Goal: Task Accomplishment & Management: Use online tool/utility

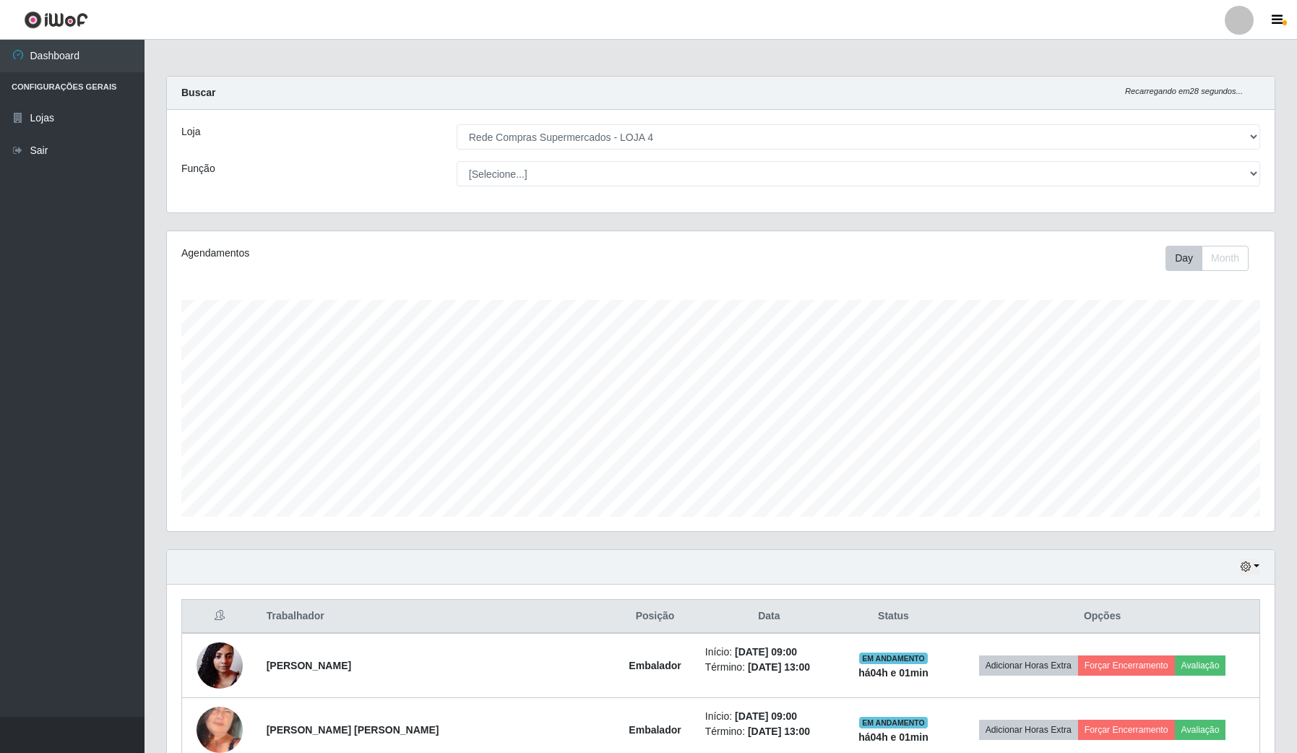
select select "159"
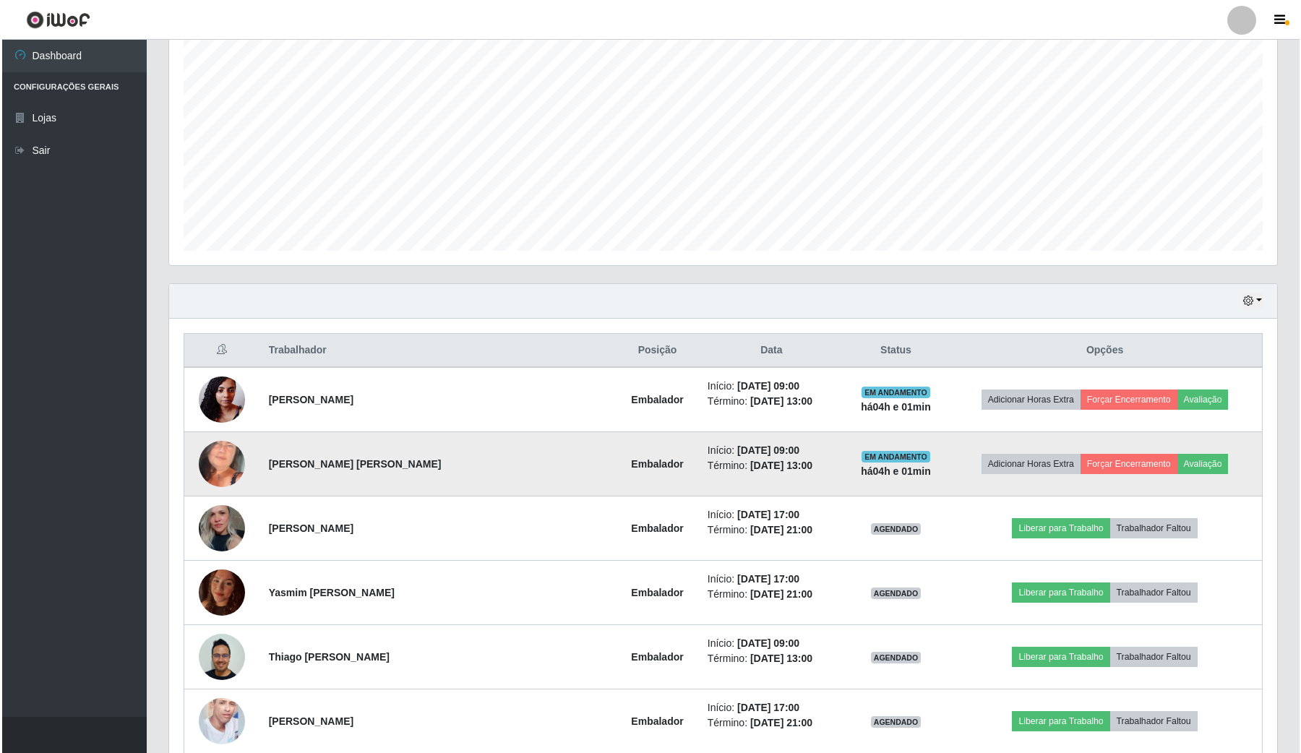
scroll to position [271, 0]
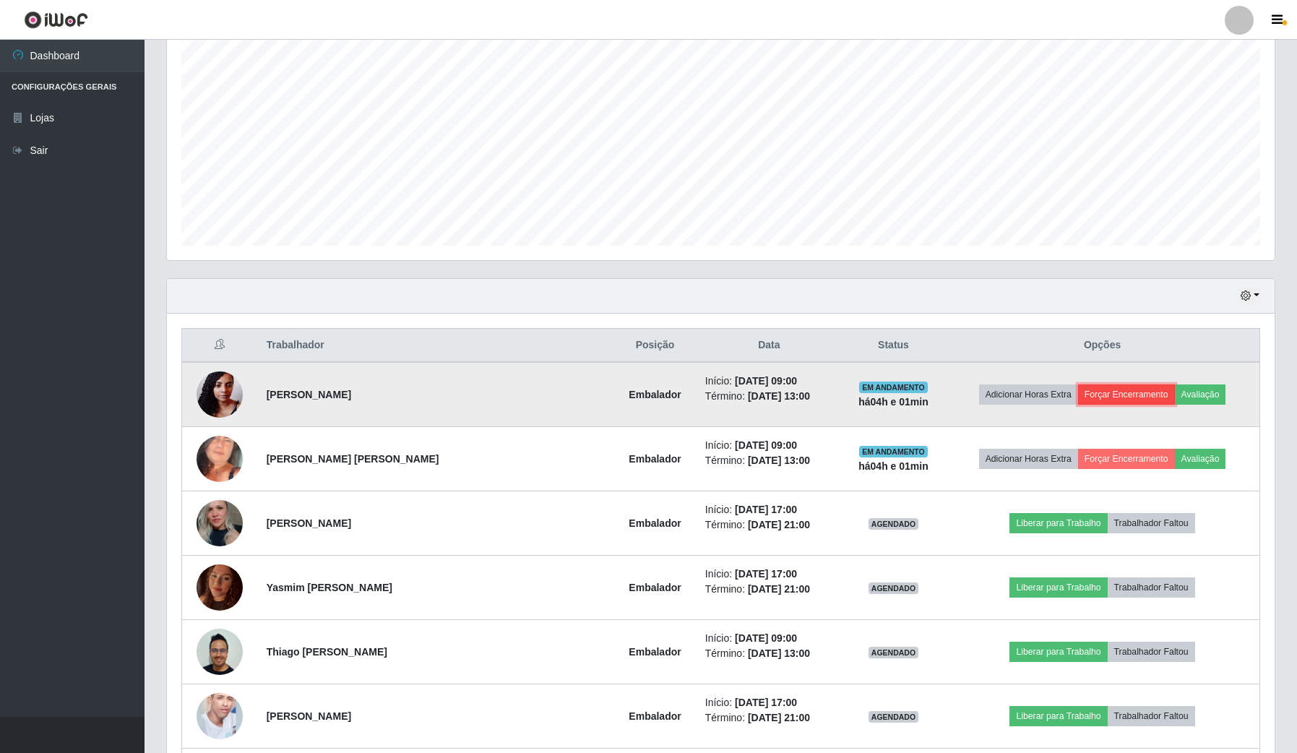
click at [1128, 398] on button "Forçar Encerramento" at bounding box center [1126, 395] width 97 height 20
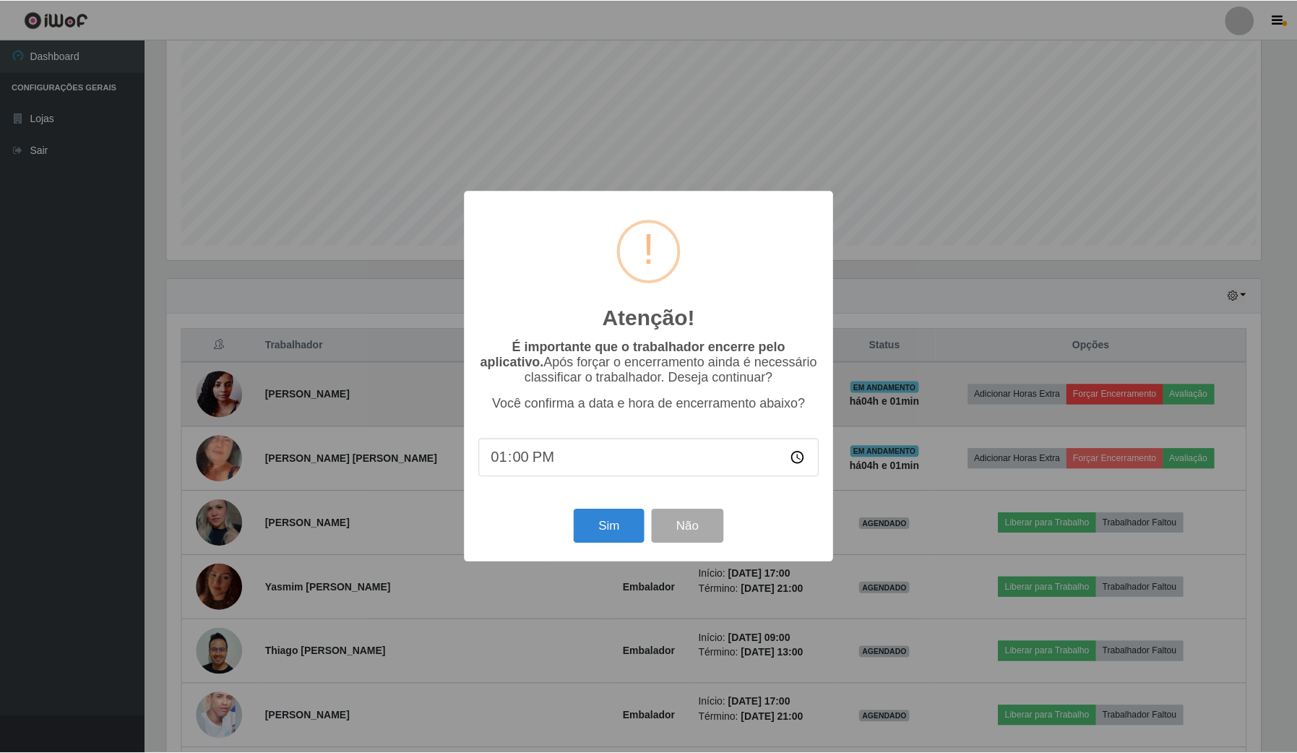
scroll to position [301, 1097]
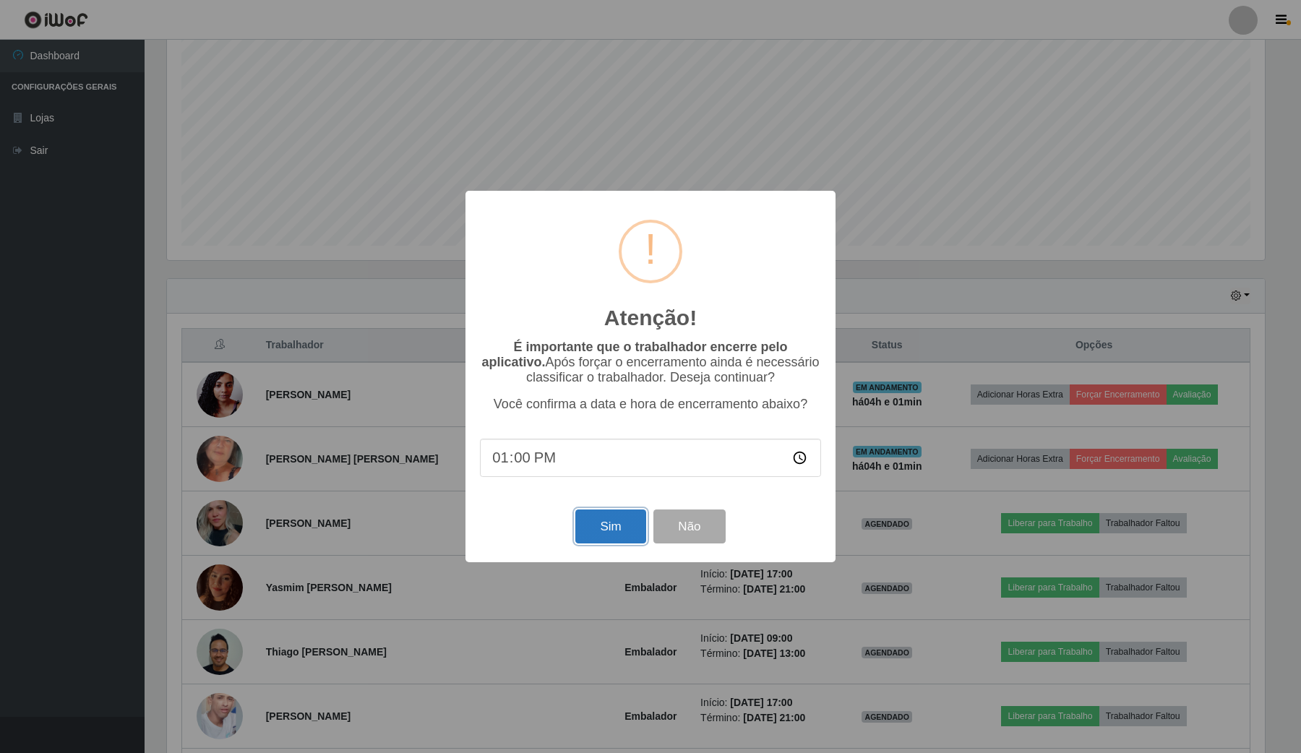
click at [607, 531] on button "Sim" at bounding box center [610, 527] width 70 height 34
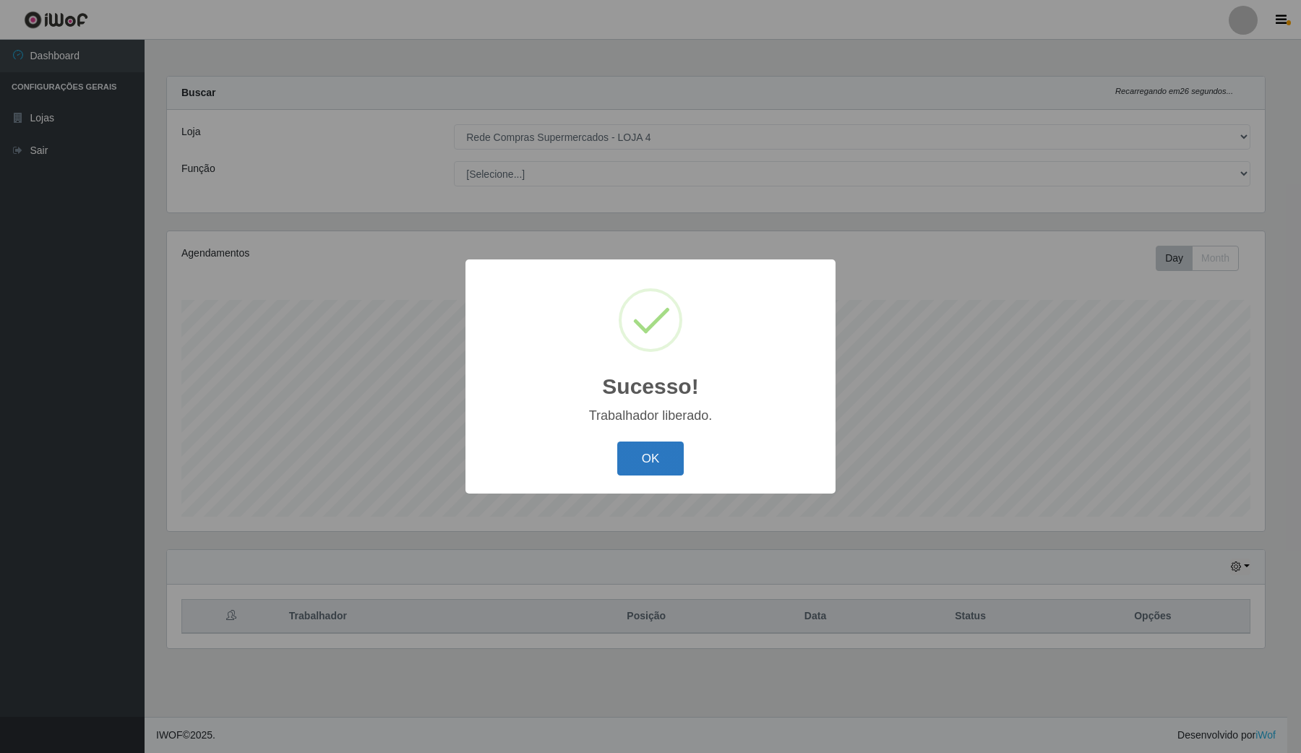
click at [663, 460] on button "OK" at bounding box center [650, 459] width 67 height 34
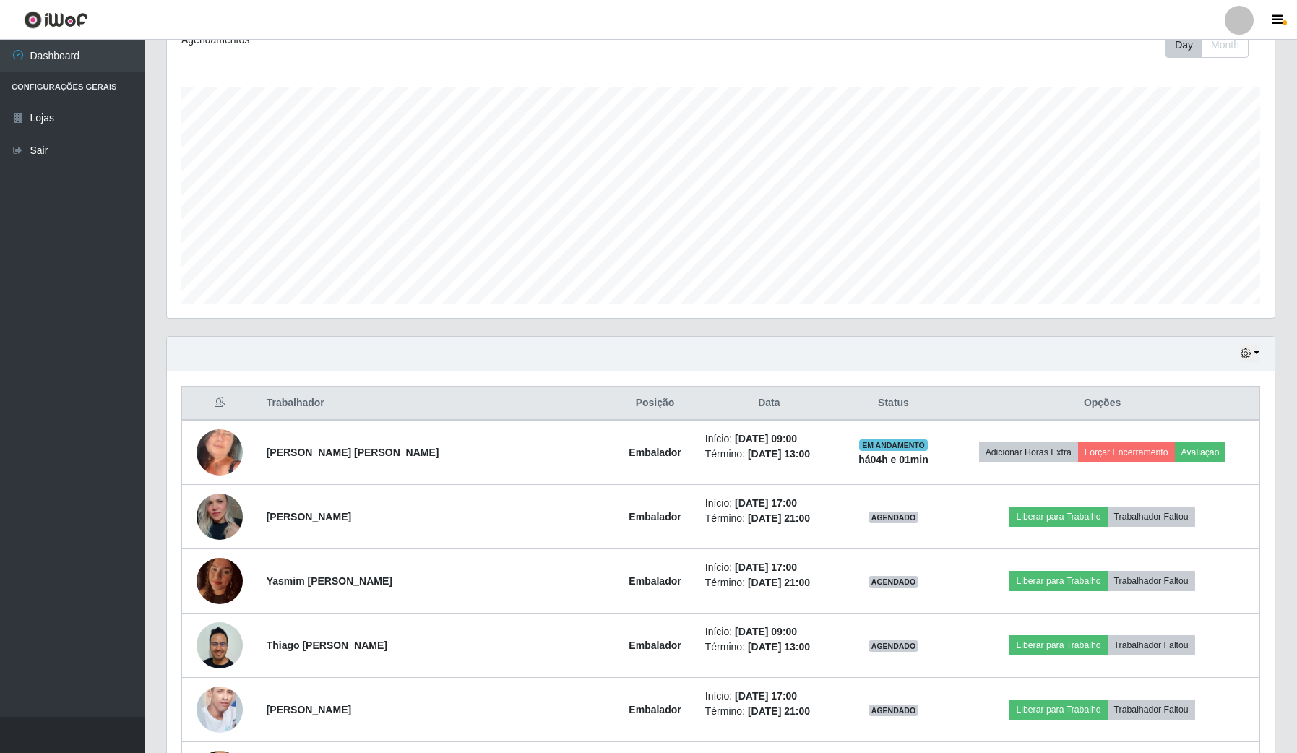
scroll to position [271, 0]
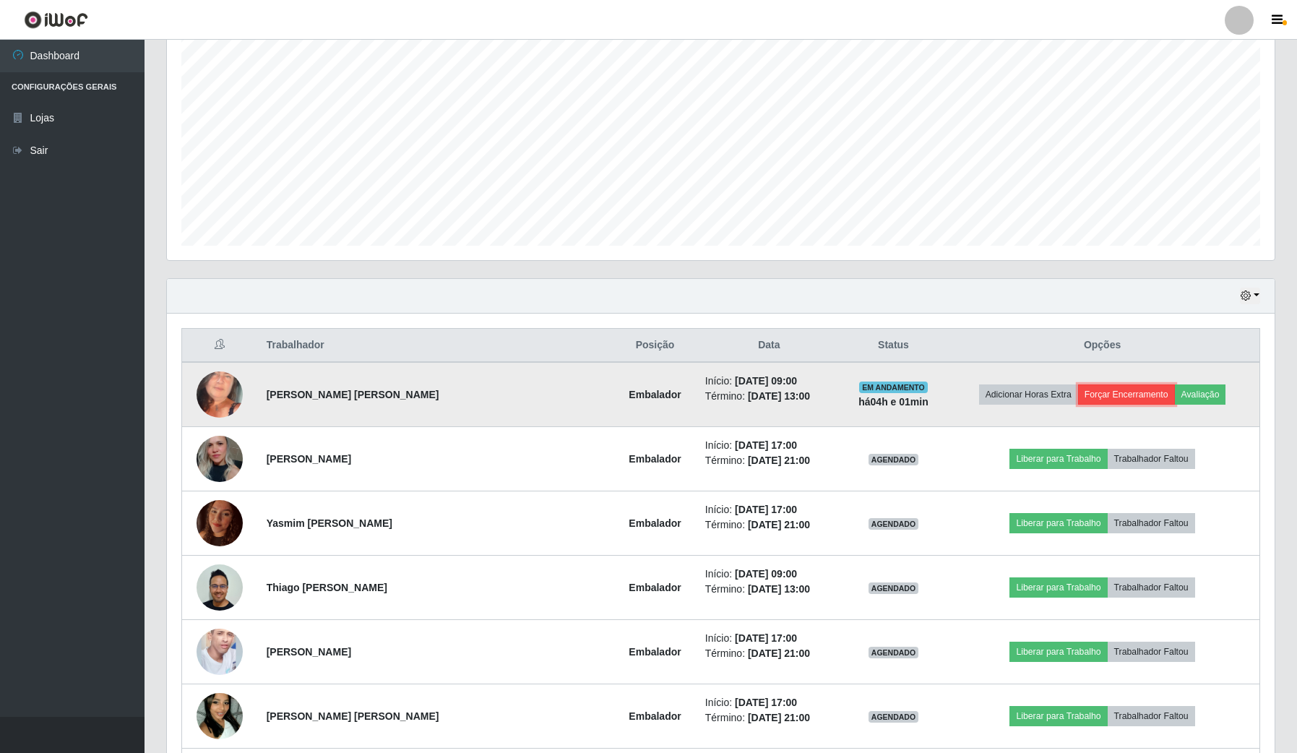
click at [1126, 398] on button "Forçar Encerramento" at bounding box center [1126, 395] width 97 height 20
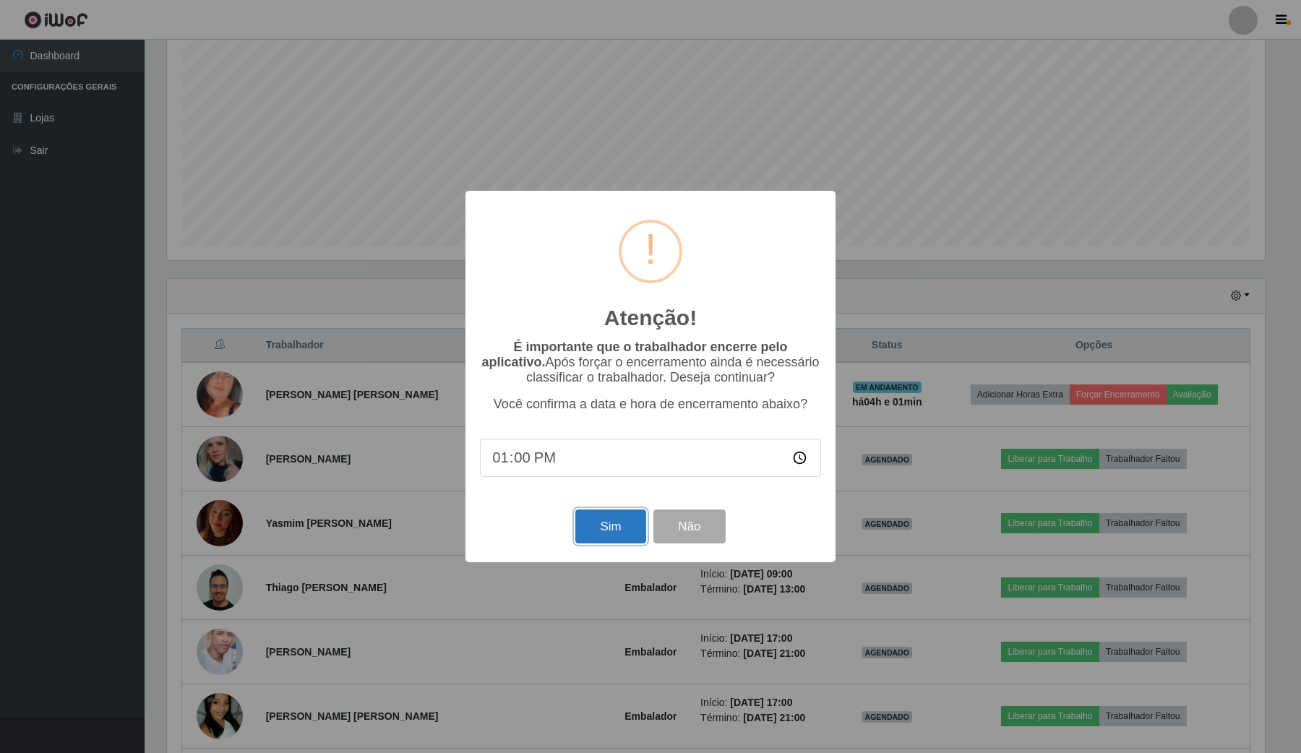
click at [620, 524] on button "Sim" at bounding box center [610, 527] width 70 height 34
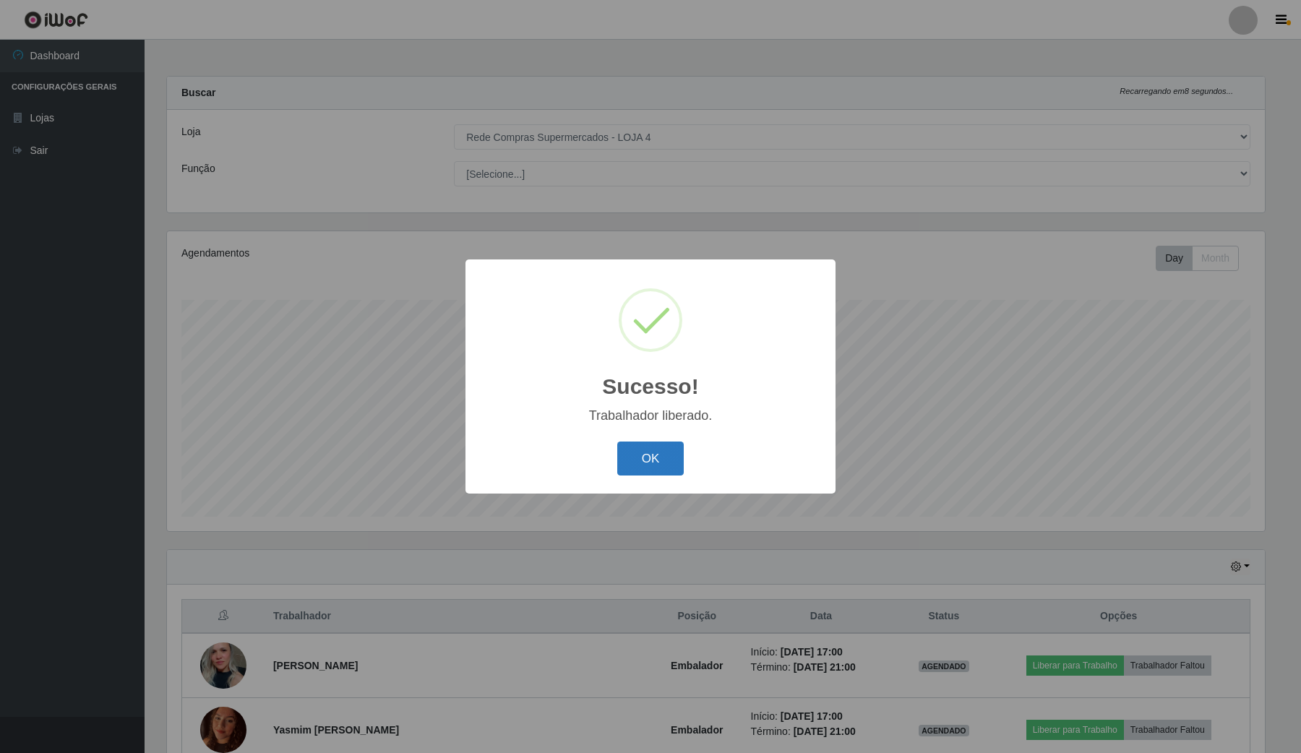
click at [655, 463] on button "OK" at bounding box center [650, 459] width 67 height 34
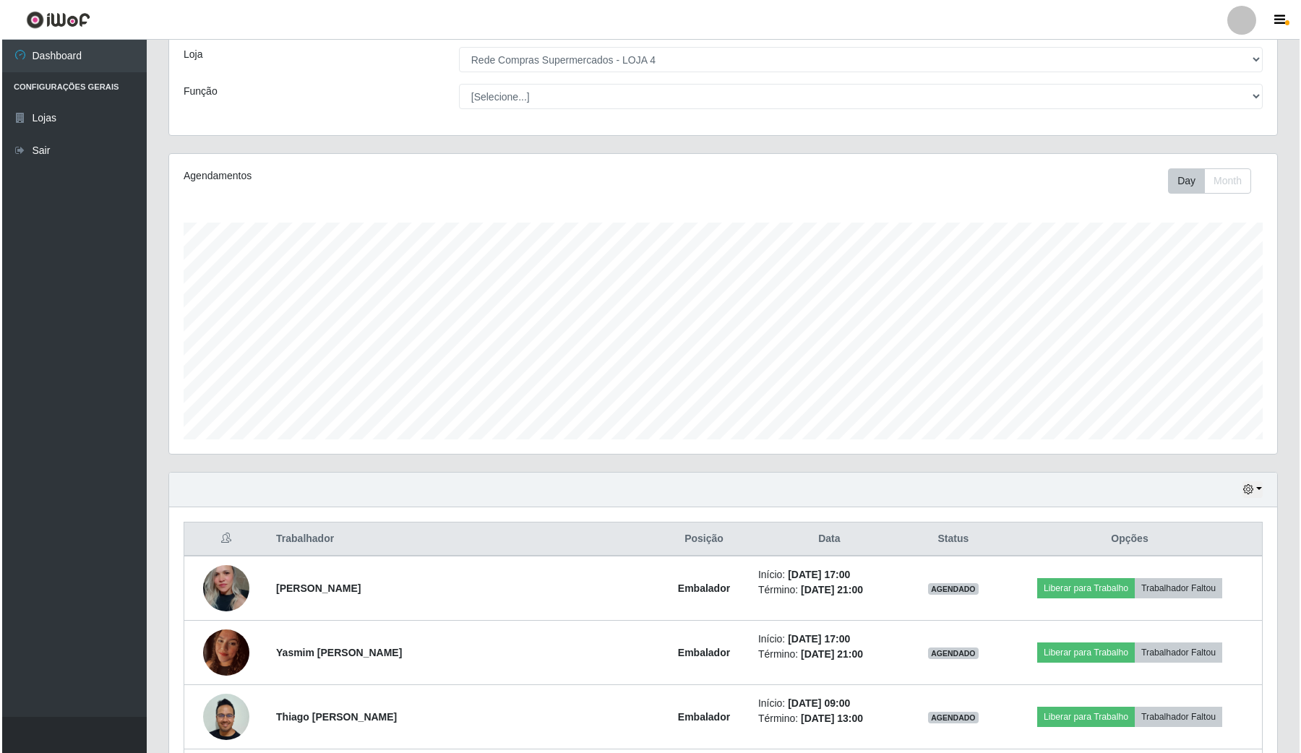
scroll to position [0, 0]
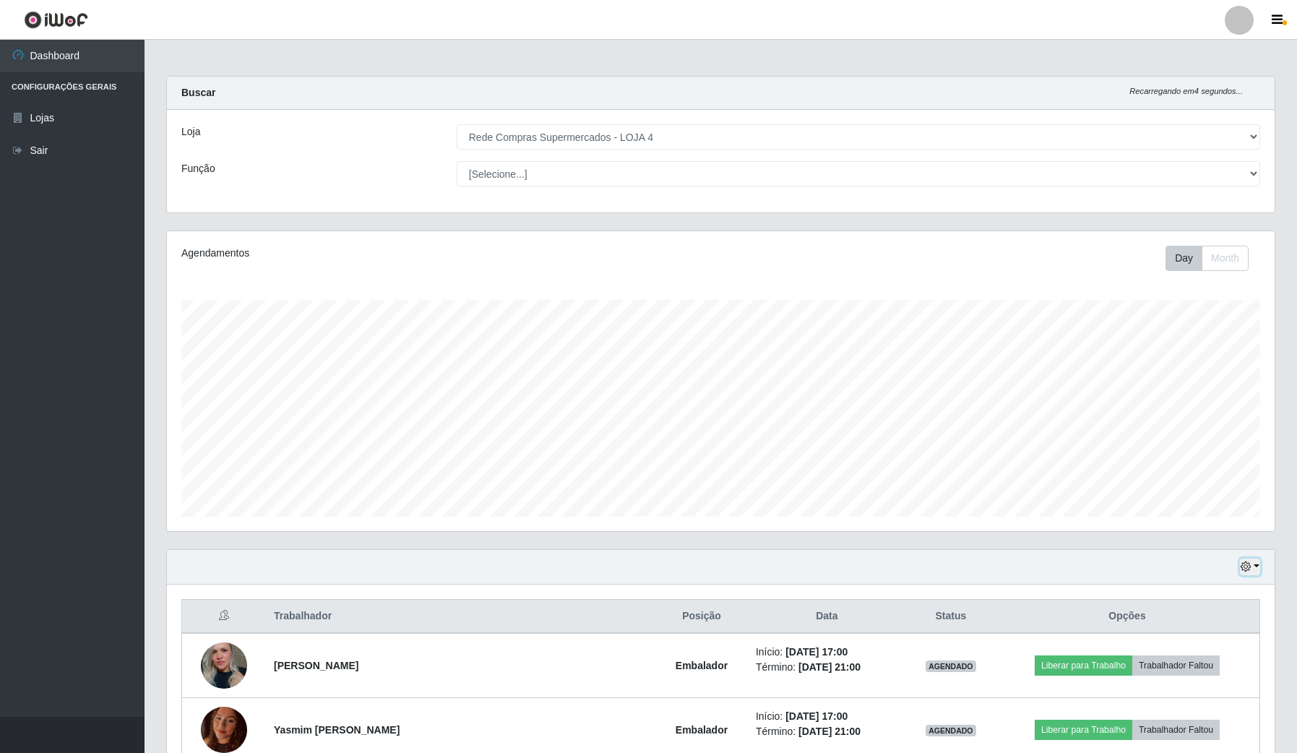
click at [1251, 565] on icon "button" at bounding box center [1246, 567] width 10 height 10
click at [1213, 600] on button "Hoje" at bounding box center [1202, 593] width 114 height 30
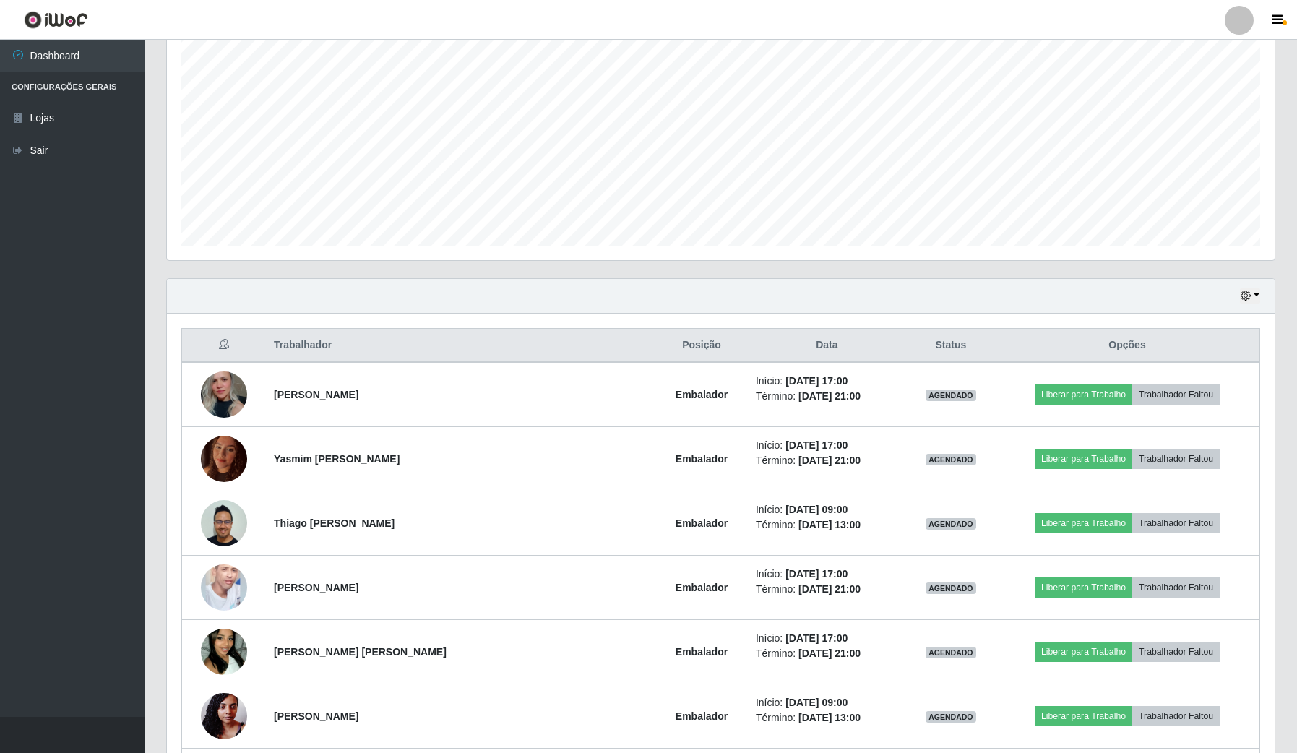
click at [1258, 288] on div "Hoje 1 dia 3 dias 1 Semana Não encerrados" at bounding box center [1250, 296] width 20 height 17
click at [1255, 296] on button "button" at bounding box center [1250, 296] width 20 height 17
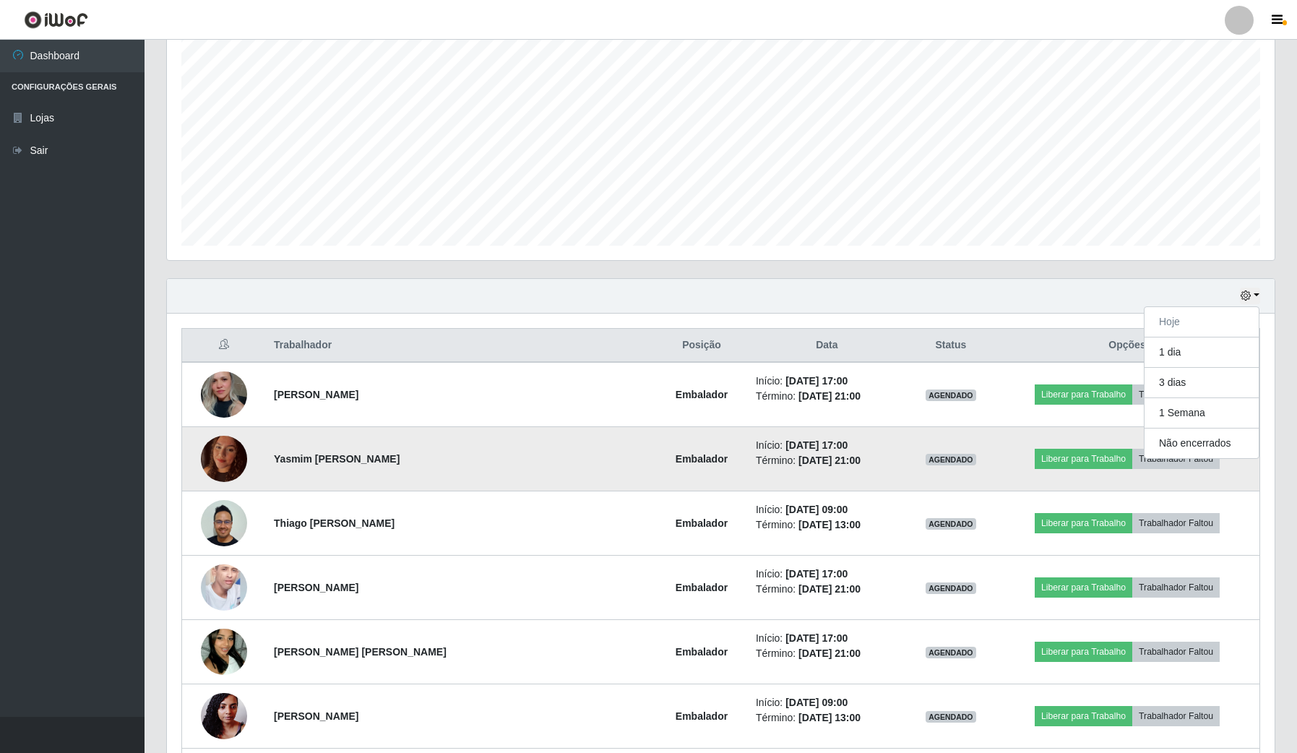
click at [804, 467] on li "Término: [DATE] 21:00" at bounding box center [827, 460] width 142 height 15
